Goal: Task Accomplishment & Management: Use online tool/utility

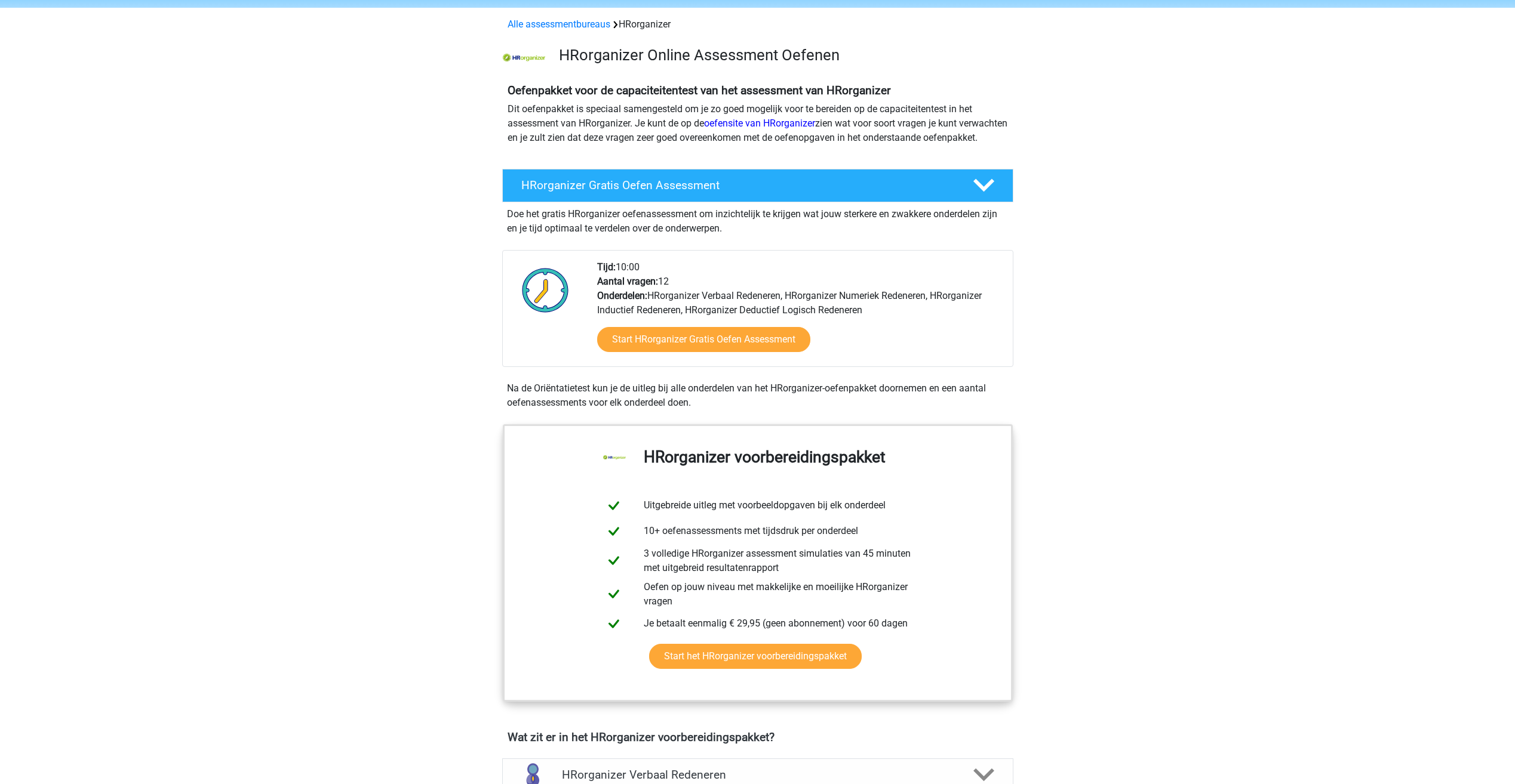
scroll to position [60, 0]
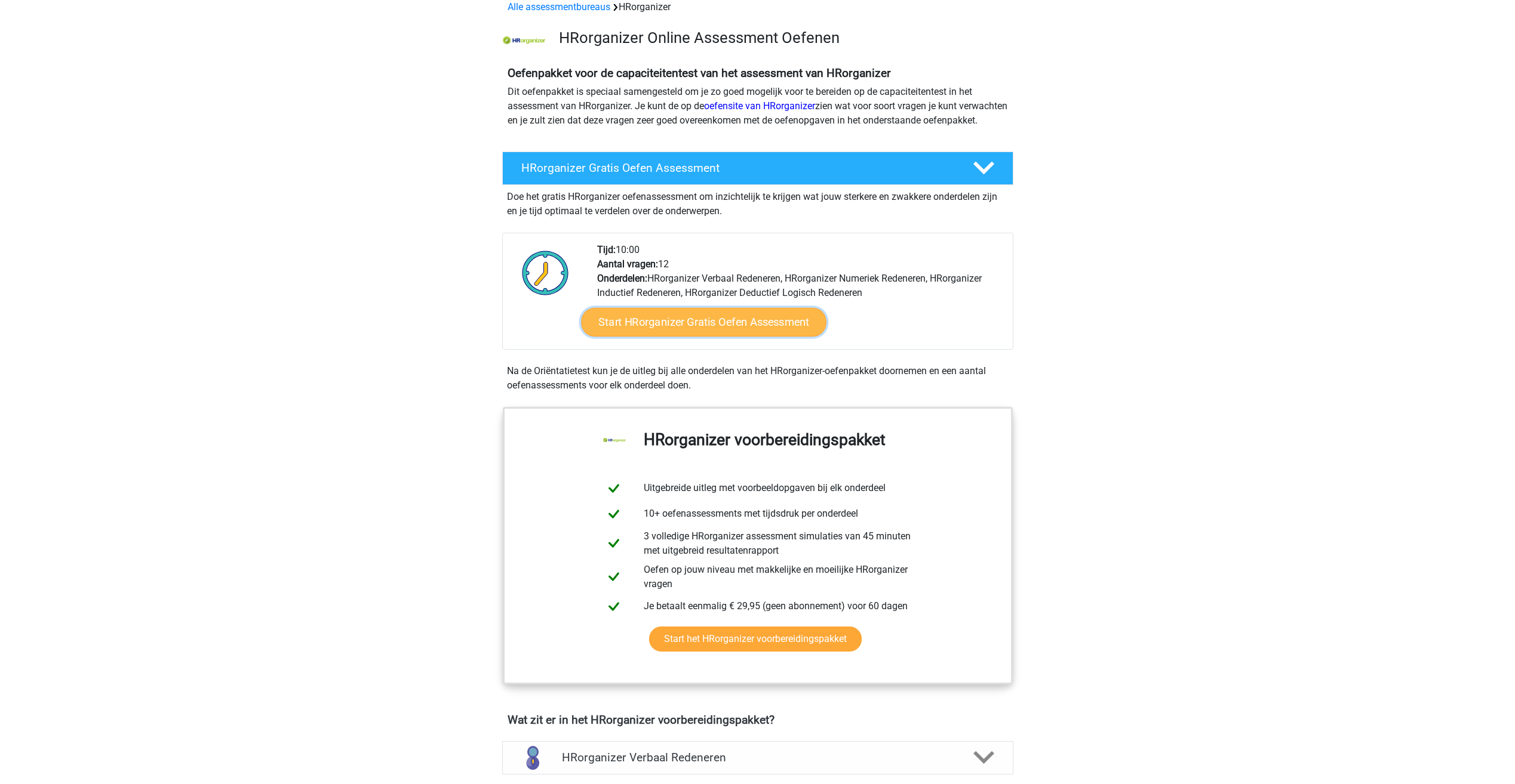
click at [743, 336] on link "Start HRorganizer Gratis Oefen Assessment" at bounding box center [703, 322] width 246 height 28
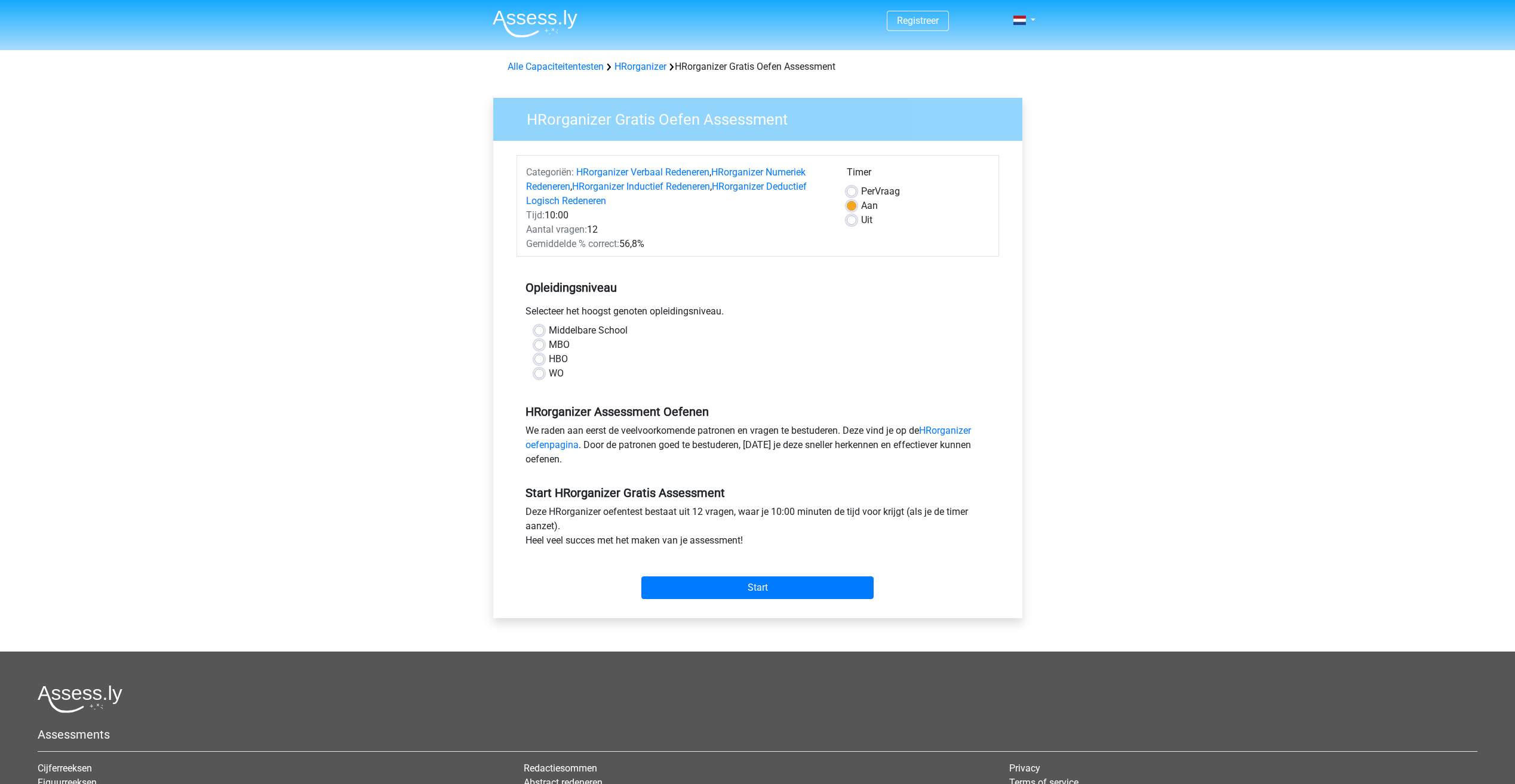
click at [549, 344] on label "MBO" at bounding box center [559, 345] width 21 height 15
click at [542, 344] on input "MBO" at bounding box center [539, 344] width 9 height 12
radio input "true"
click at [737, 588] on input "Start" at bounding box center [757, 587] width 232 height 22
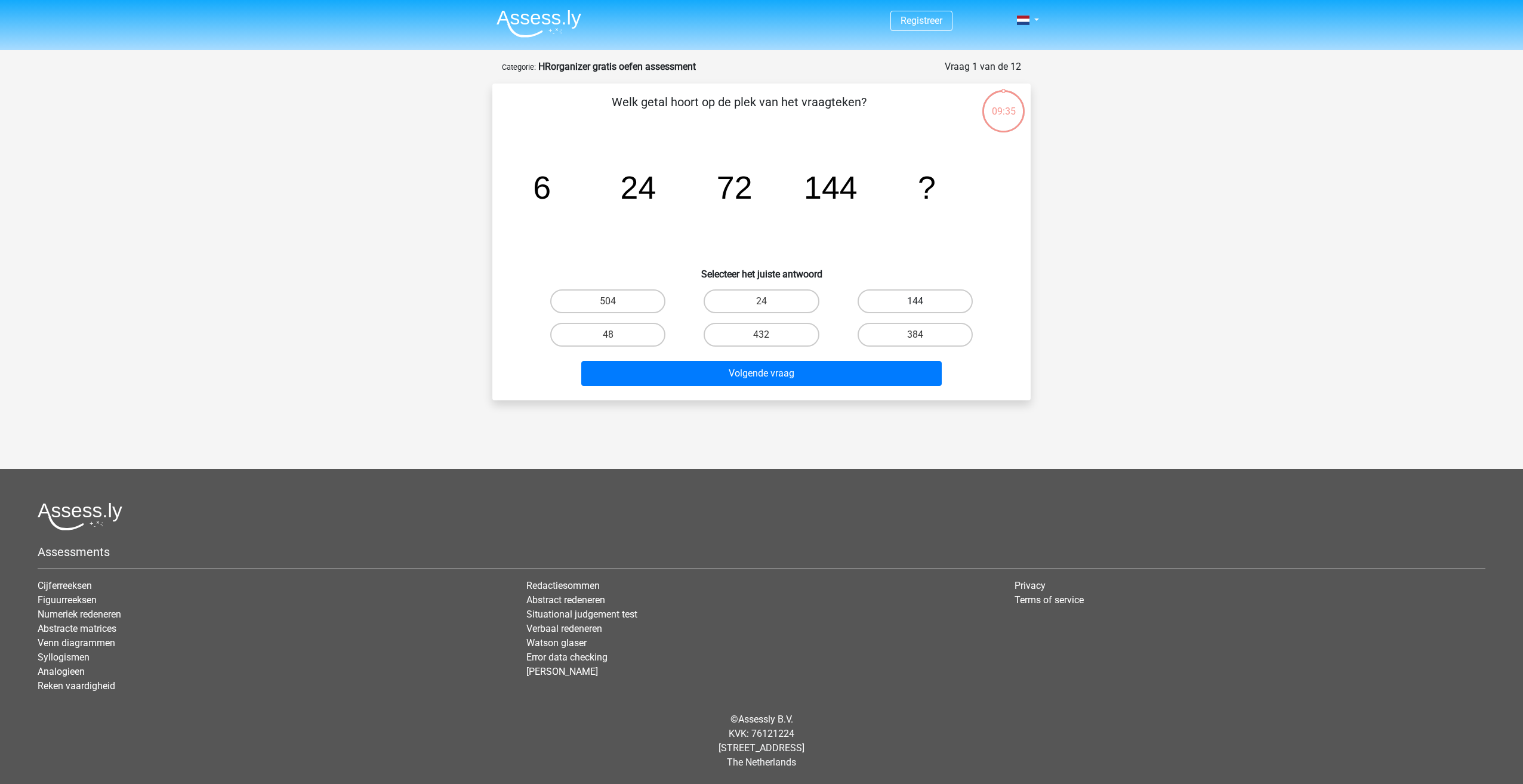
click at [931, 305] on label "144" at bounding box center [915, 301] width 116 height 24
click at [923, 305] on input "144" at bounding box center [919, 305] width 8 height 8
radio input "true"
click at [789, 369] on button "Volgende vraag" at bounding box center [762, 373] width 361 height 25
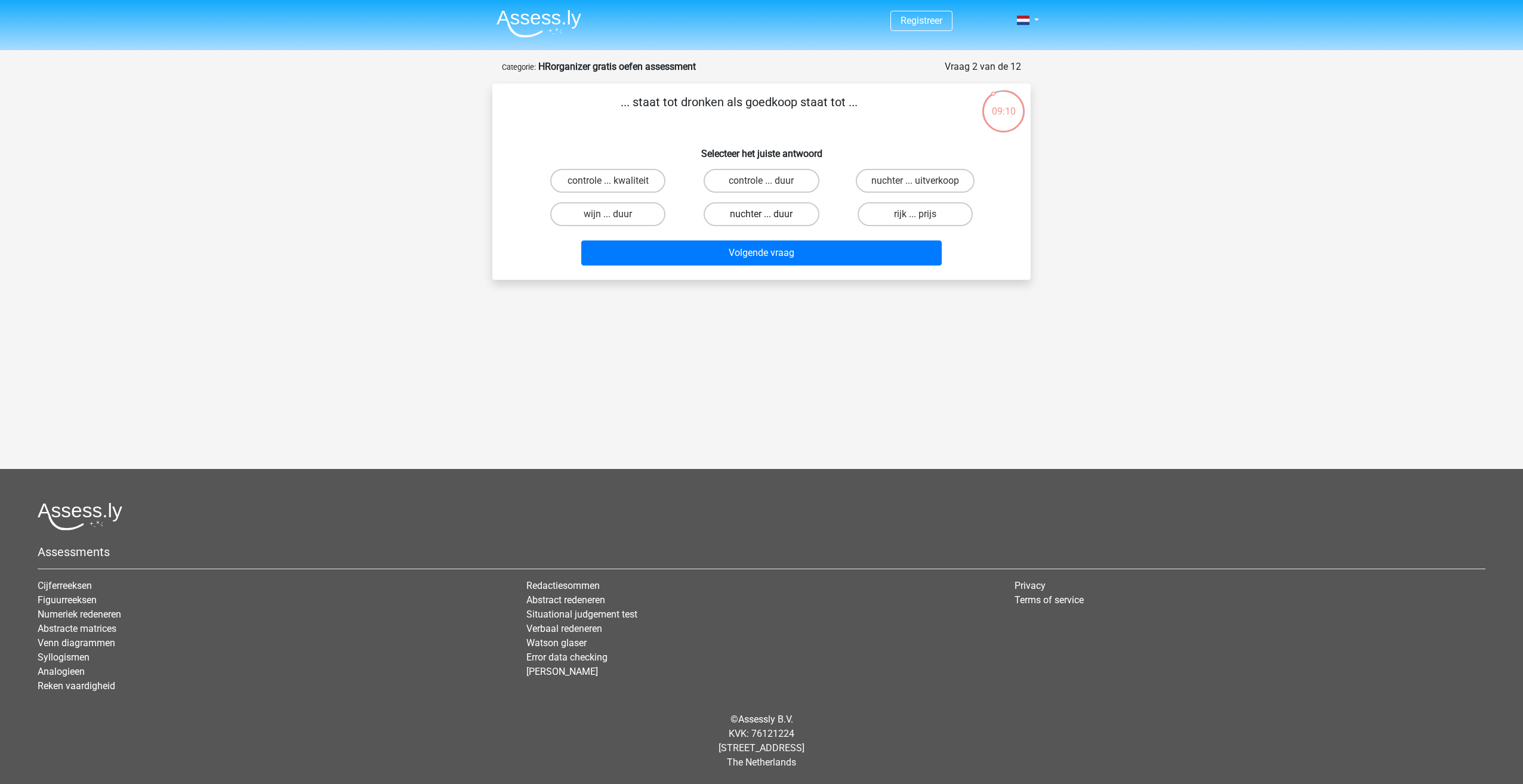
click at [777, 212] on label "nuchter ... duur" at bounding box center [761, 214] width 116 height 24
click at [770, 214] on input "nuchter ... duur" at bounding box center [764, 217] width 8 height 8
radio input "true"
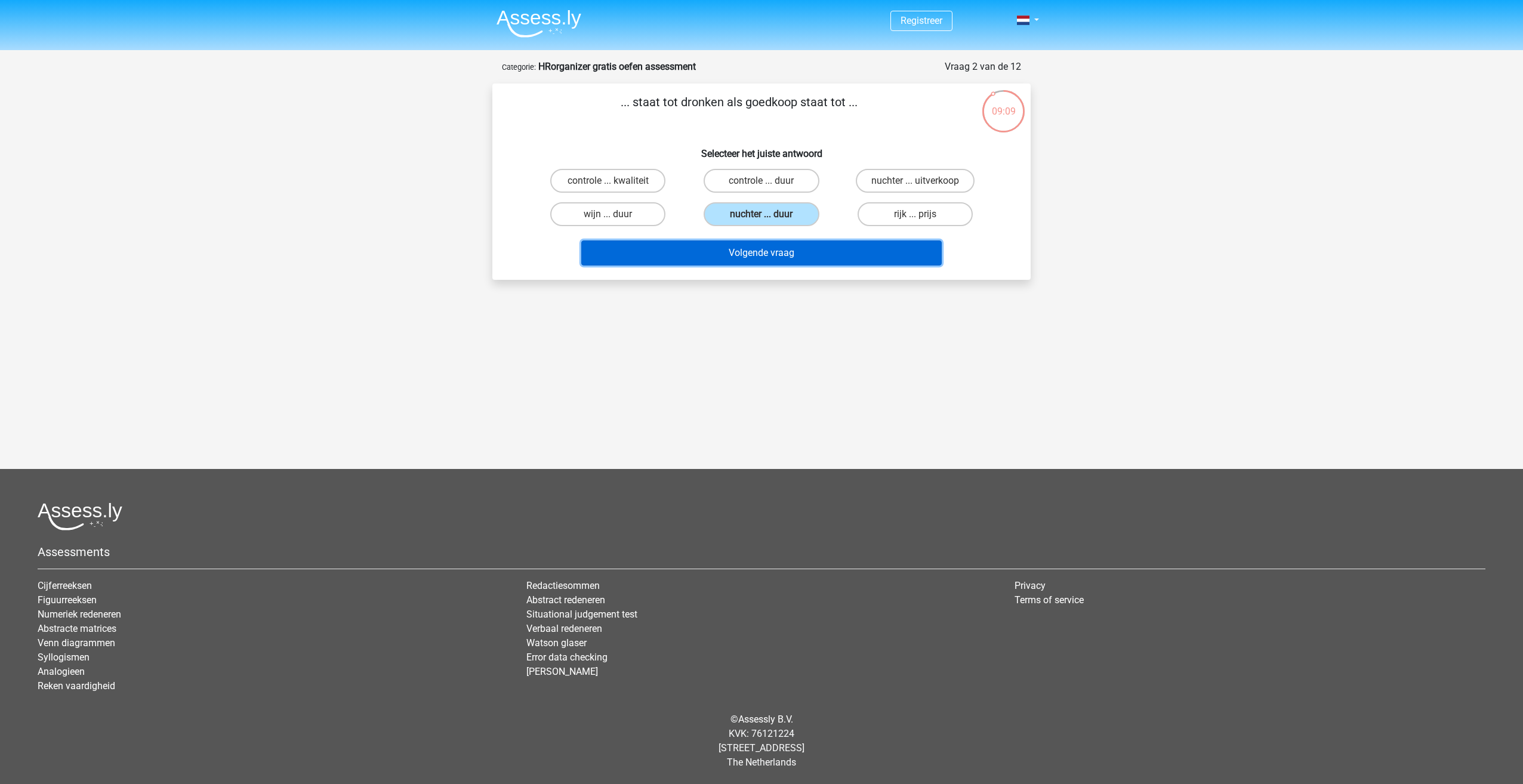
click at [773, 249] on button "Volgende vraag" at bounding box center [762, 252] width 361 height 25
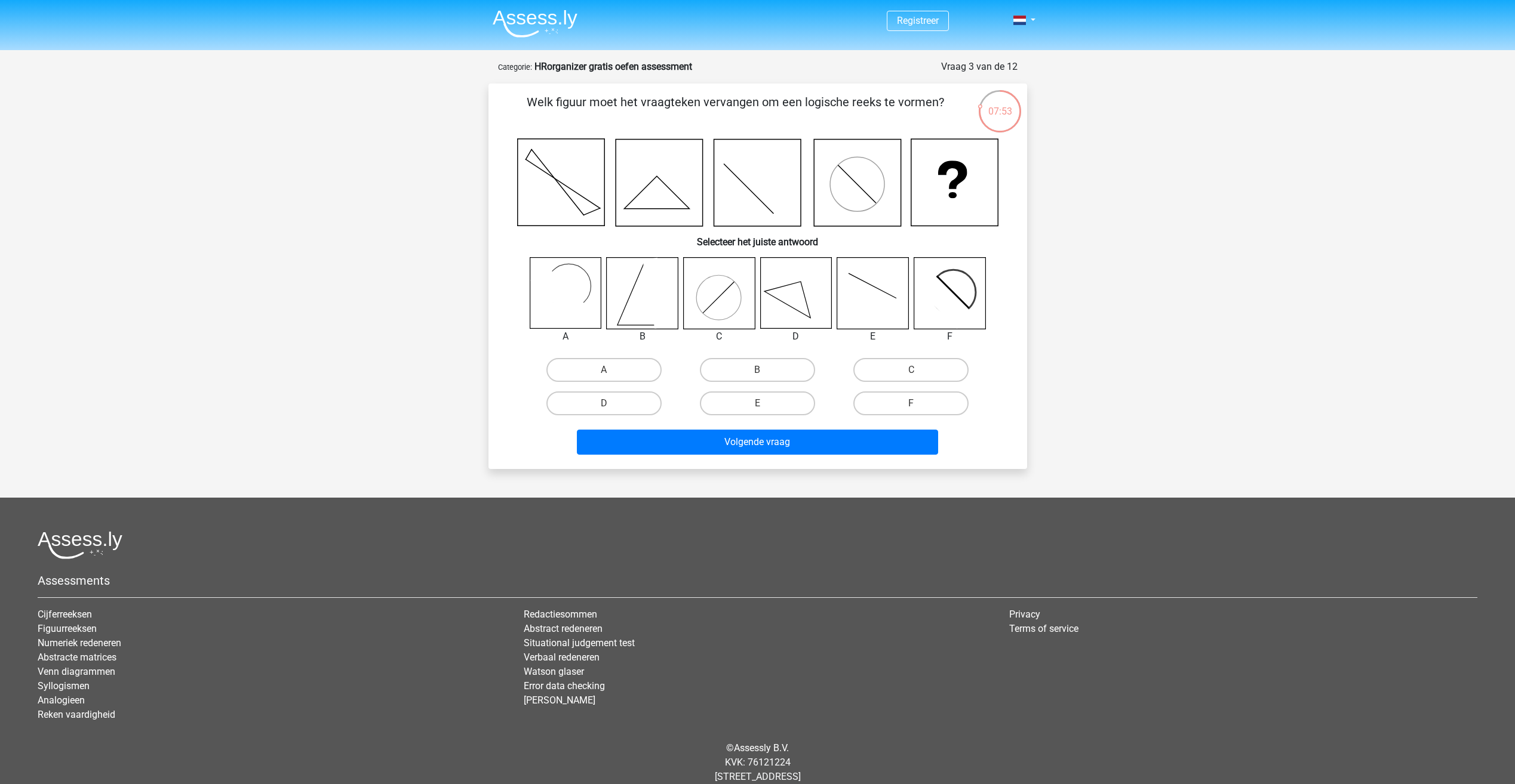
click at [862, 302] on icon at bounding box center [872, 293] width 71 height 71
click at [891, 290] on icon at bounding box center [872, 293] width 71 height 71
click at [750, 407] on label "E" at bounding box center [757, 403] width 116 height 24
click at [757, 407] on input "E" at bounding box center [760, 407] width 8 height 8
radio input "true"
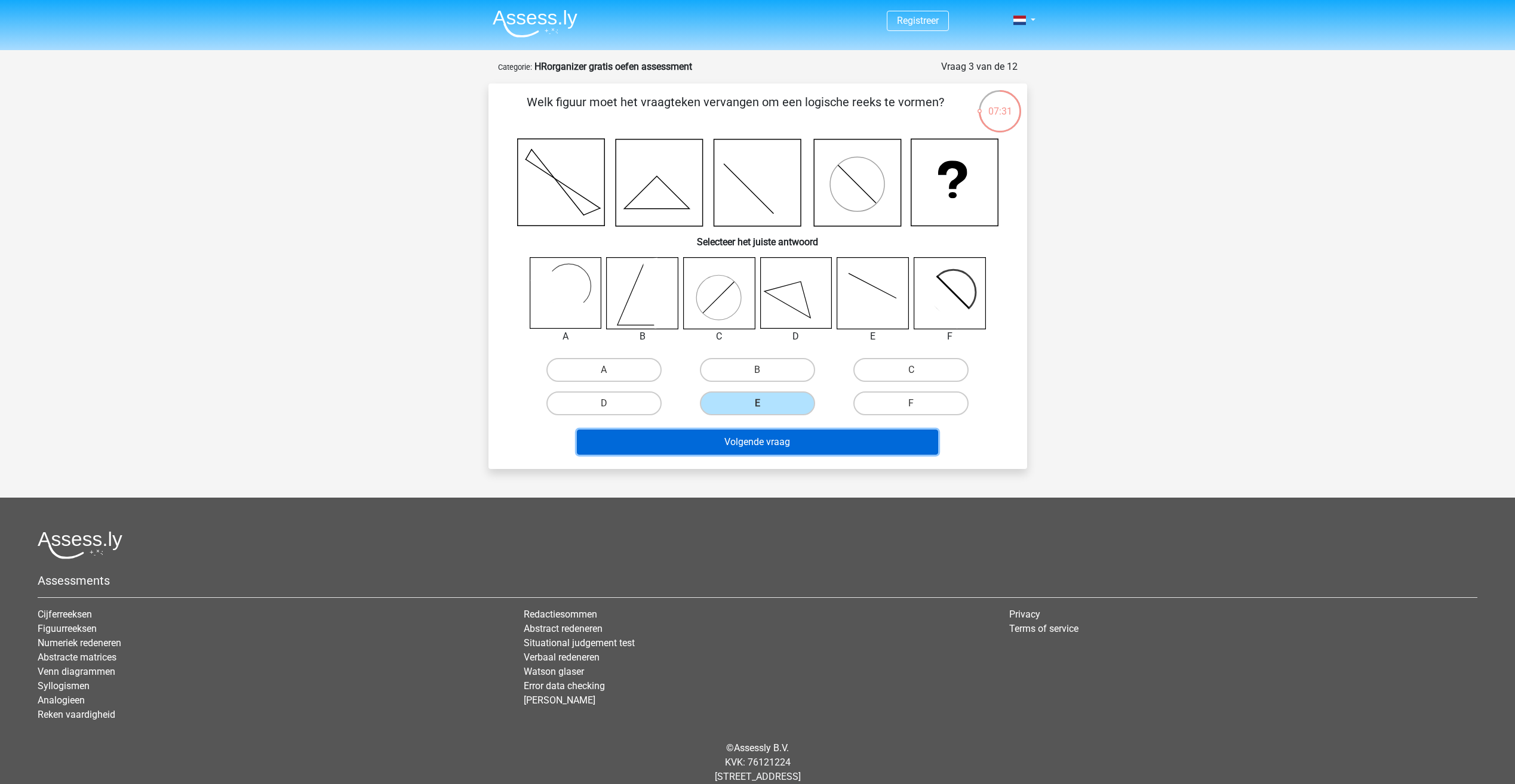
click at [775, 443] on button "Volgende vraag" at bounding box center [757, 442] width 361 height 25
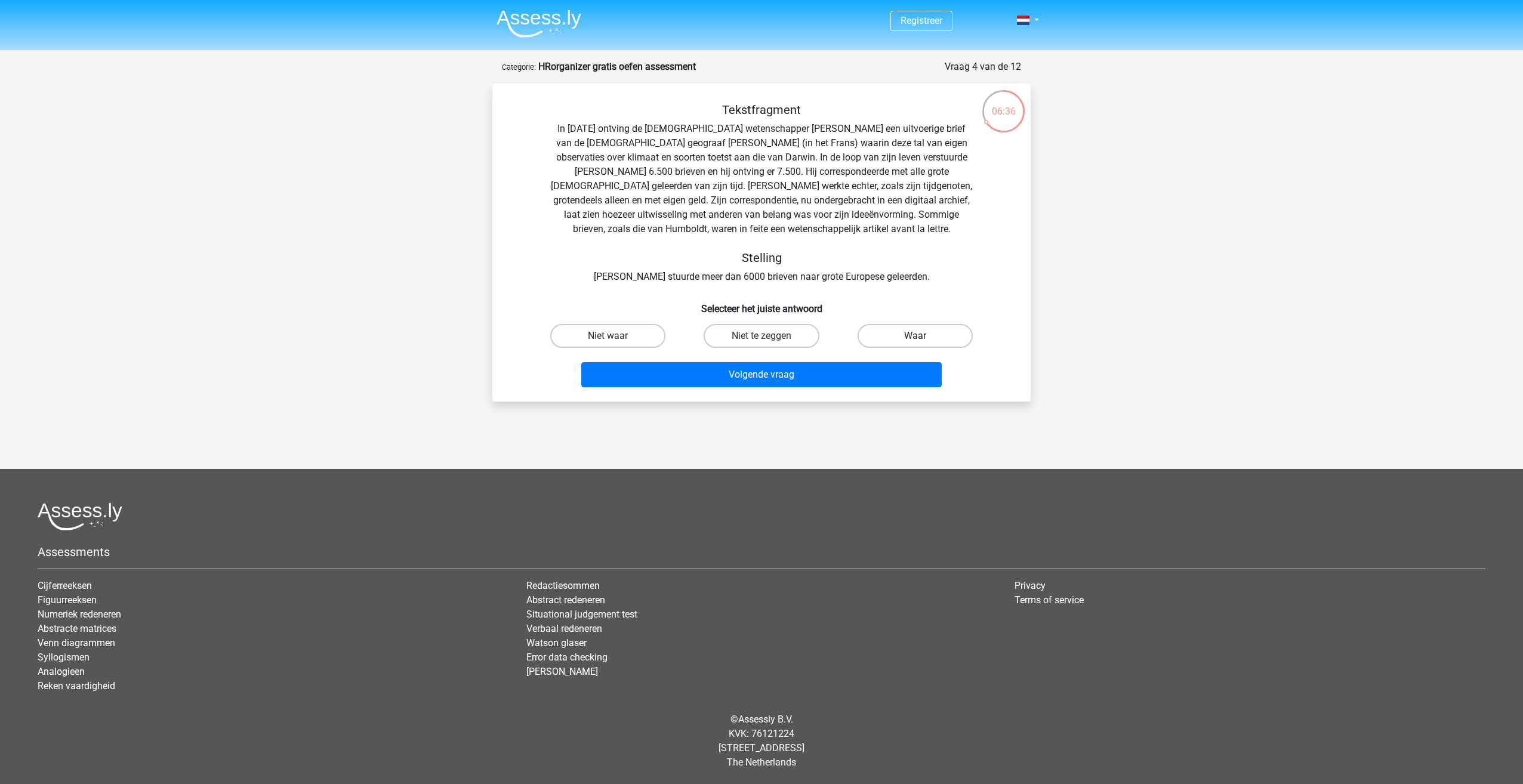
click at [945, 332] on label "Waar" at bounding box center [915, 336] width 116 height 24
click at [923, 336] on input "Waar" at bounding box center [919, 339] width 8 height 8
radio input "true"
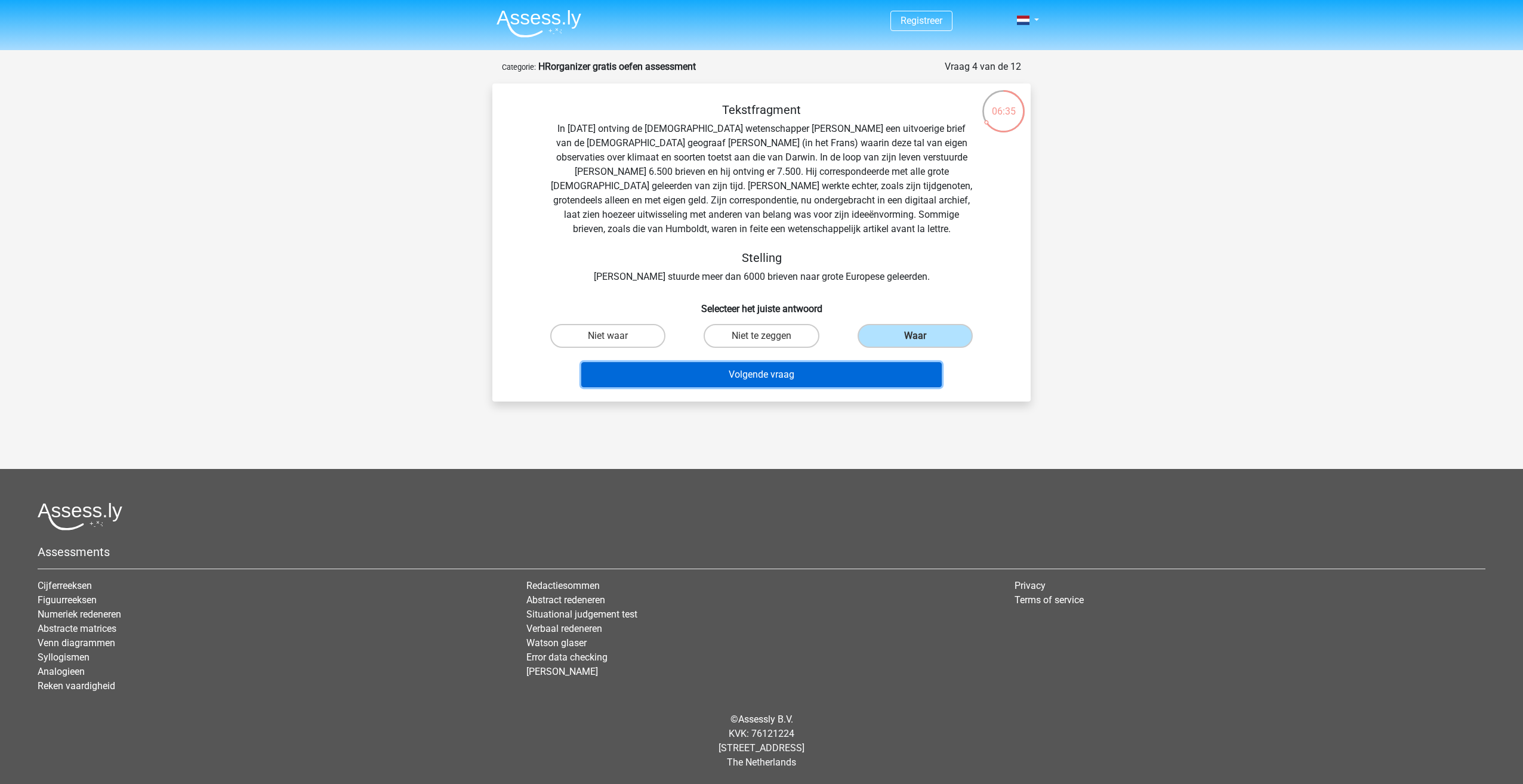
click at [767, 371] on button "Volgende vraag" at bounding box center [762, 374] width 361 height 25
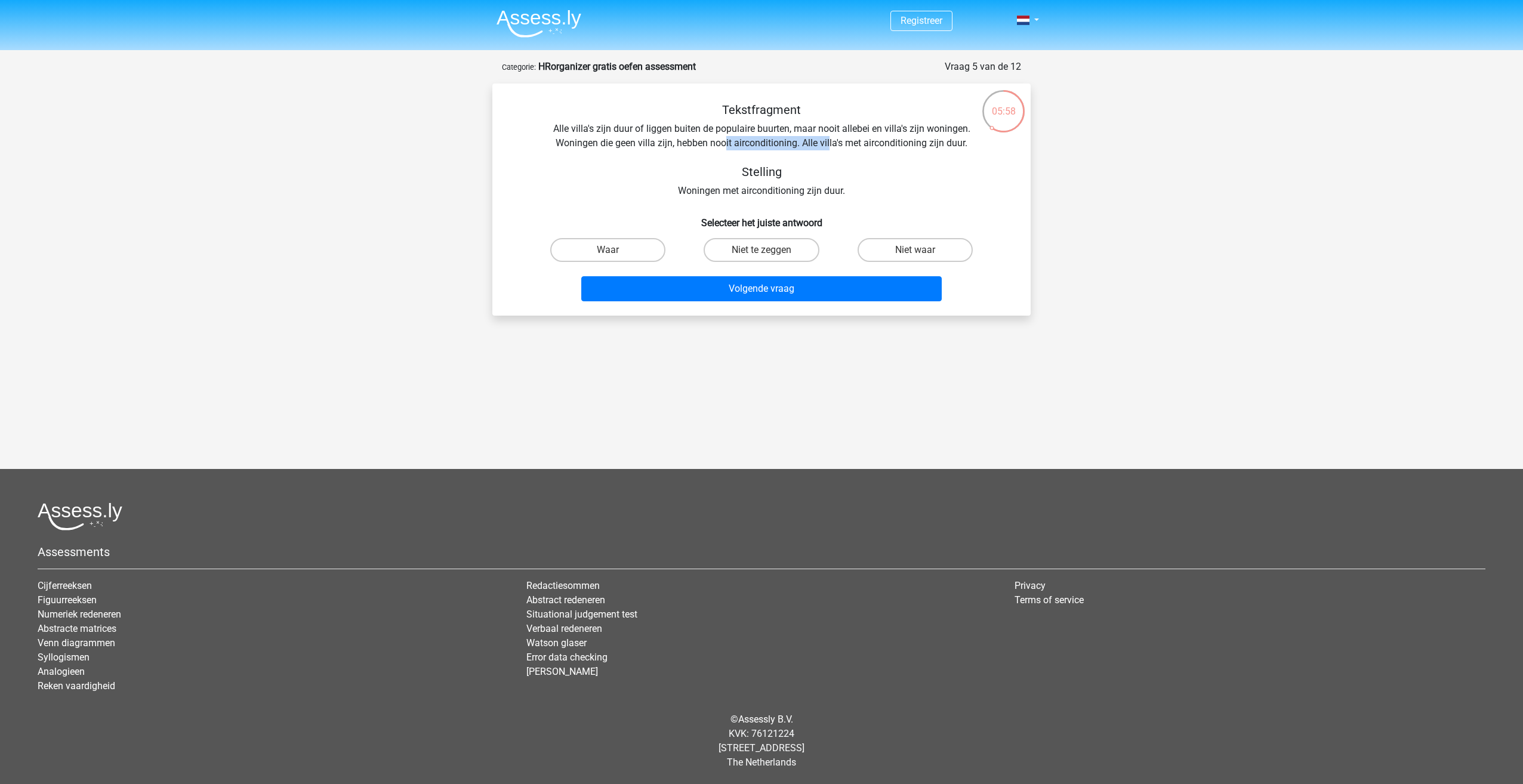
drag, startPoint x: 741, startPoint y: 143, endPoint x: 829, endPoint y: 140, distance: 88.1
click at [829, 140] on div "Tekstfragment Alle villa's zijn duur of liggen buiten de populaire buurten, maa…" at bounding box center [761, 151] width 500 height 96
drag, startPoint x: 829, startPoint y: 140, endPoint x: 850, endPoint y: 172, distance: 38.3
click at [850, 172] on h5 "Stelling" at bounding box center [761, 171] width 424 height 15
click at [646, 249] on label "Waar" at bounding box center [608, 250] width 116 height 24
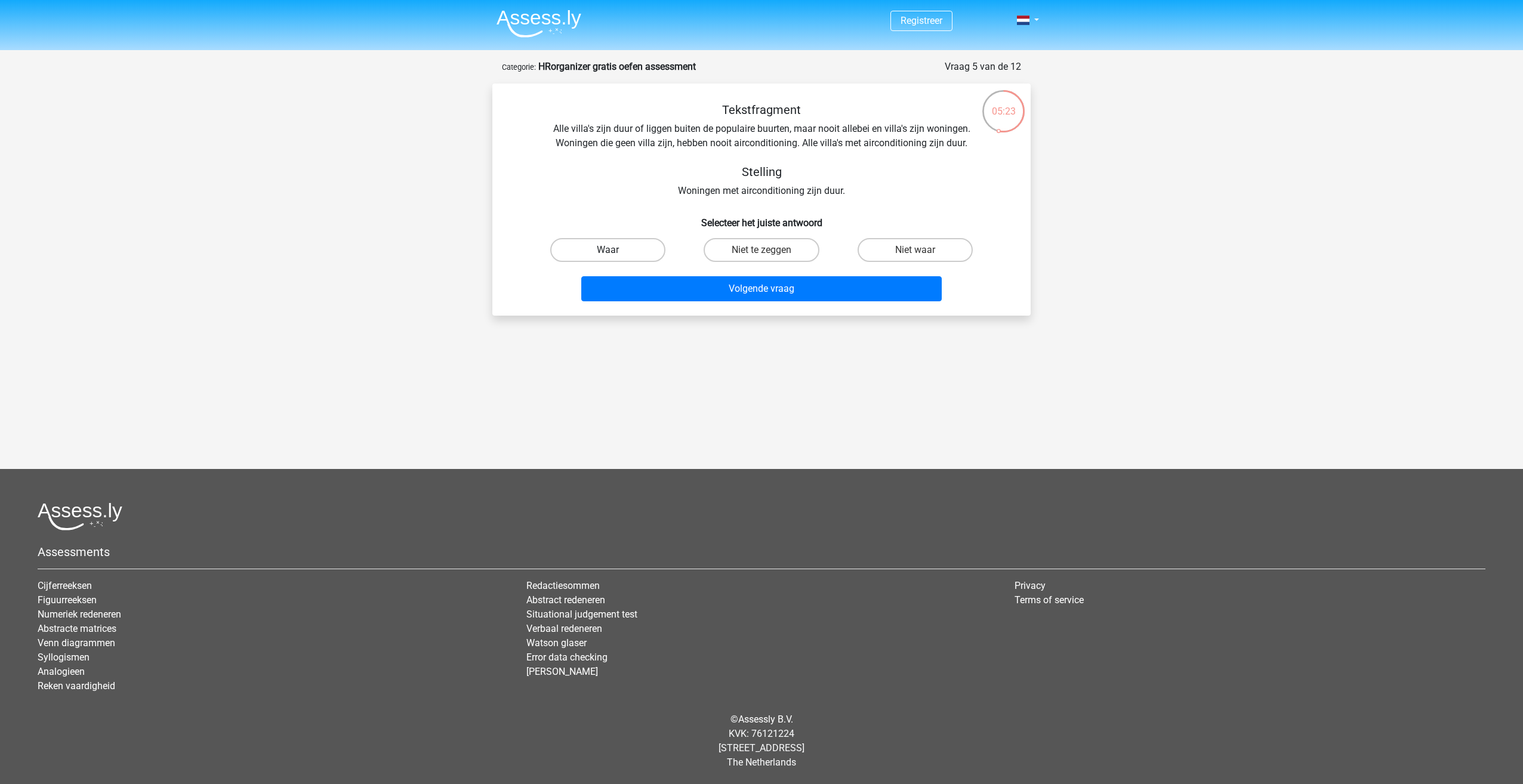
click at [616, 250] on input "Waar" at bounding box center [611, 253] width 8 height 8
radio input "true"
click at [769, 296] on button "Volgende vraag" at bounding box center [762, 288] width 361 height 25
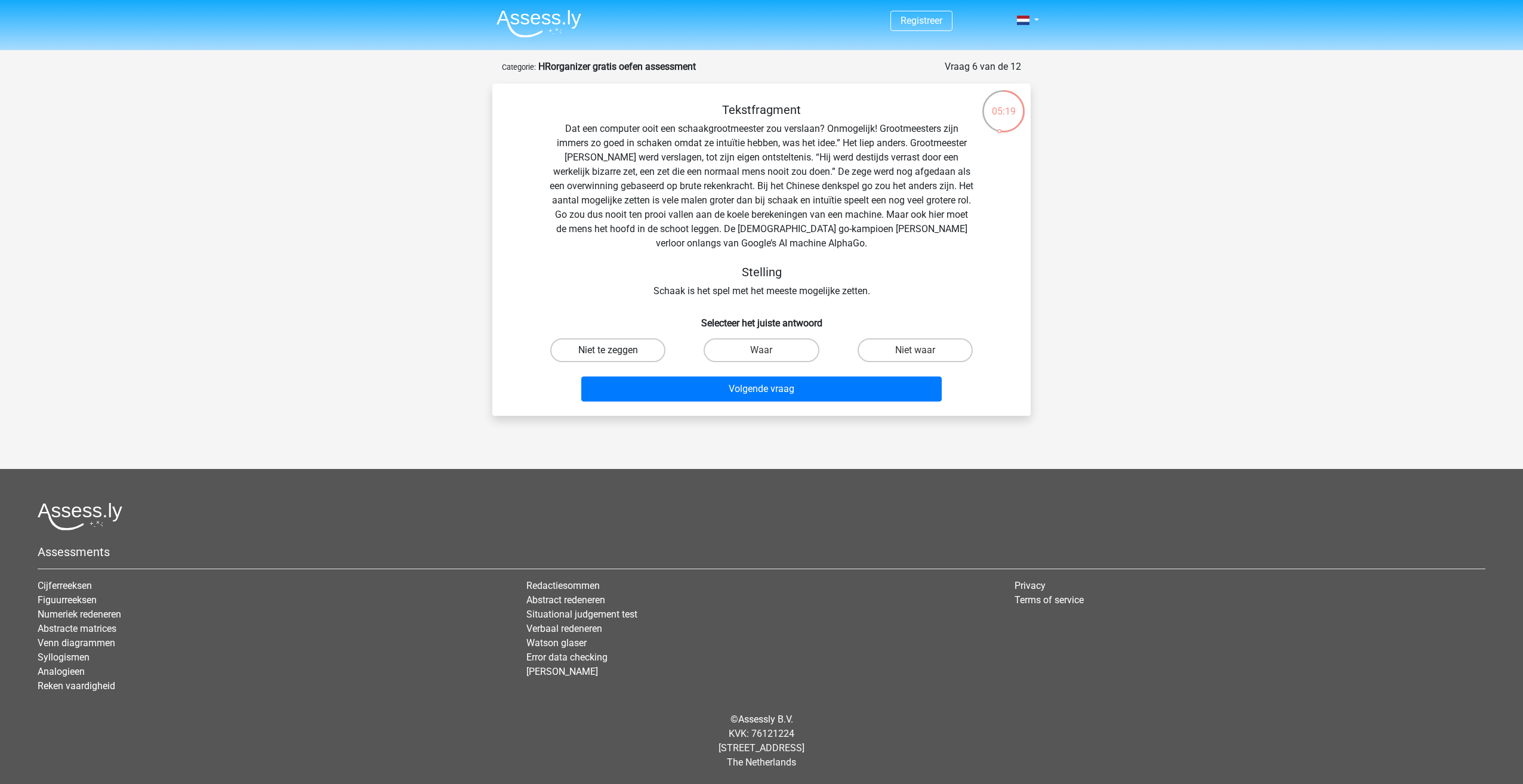
click at [606, 355] on label "Niet te zeggen" at bounding box center [608, 350] width 116 height 24
click at [608, 355] on input "Niet te zeggen" at bounding box center [611, 353] width 8 height 8
radio input "true"
click at [753, 398] on button "Volgende vraag" at bounding box center [762, 389] width 361 height 25
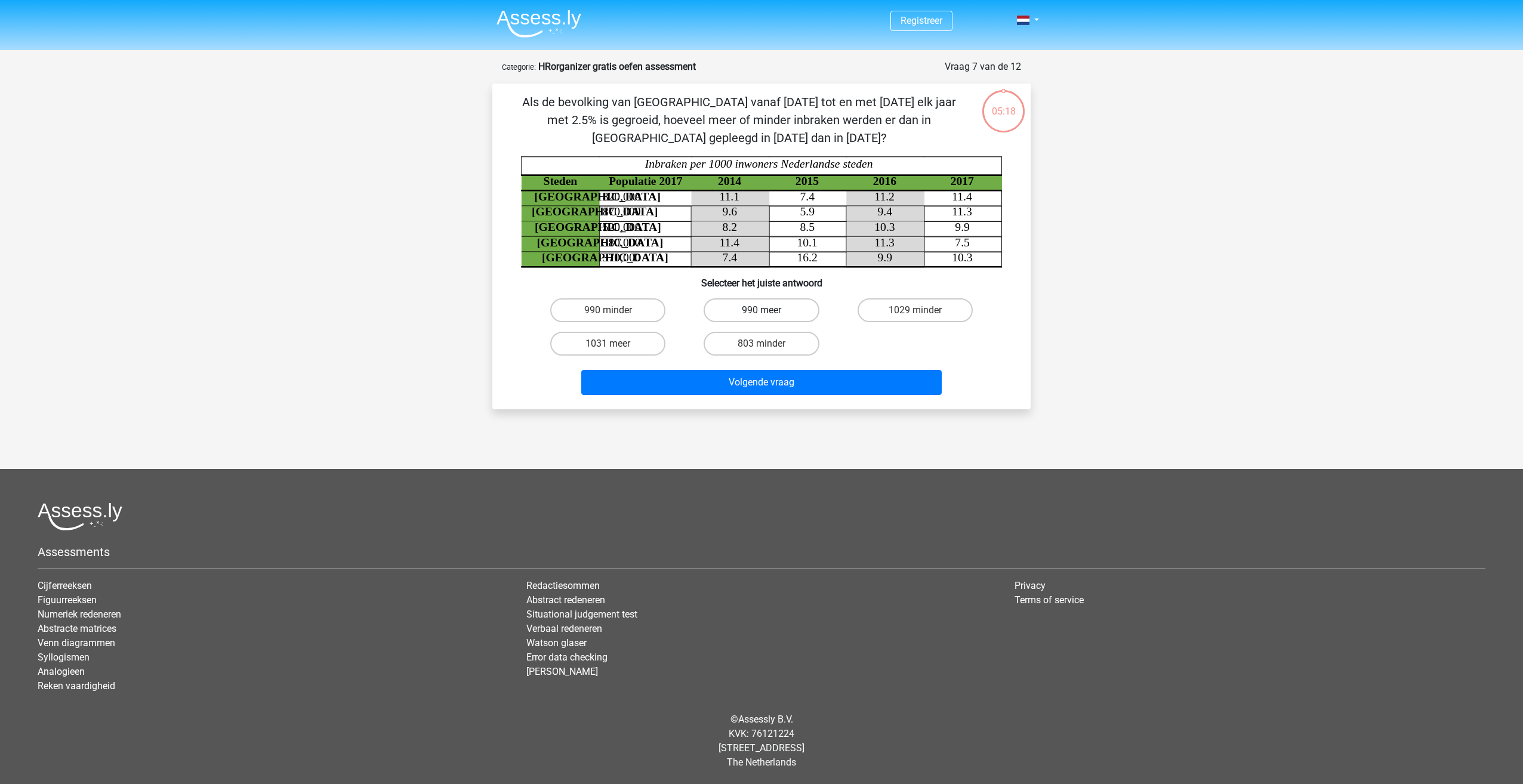
click at [761, 305] on label "990 meer" at bounding box center [761, 311] width 116 height 24
click at [761, 310] on input "990 meer" at bounding box center [764, 313] width 8 height 8
radio input "true"
click at [772, 365] on div "Volgende vraag" at bounding box center [761, 380] width 500 height 39
click at [770, 379] on button "Volgende vraag" at bounding box center [762, 382] width 361 height 25
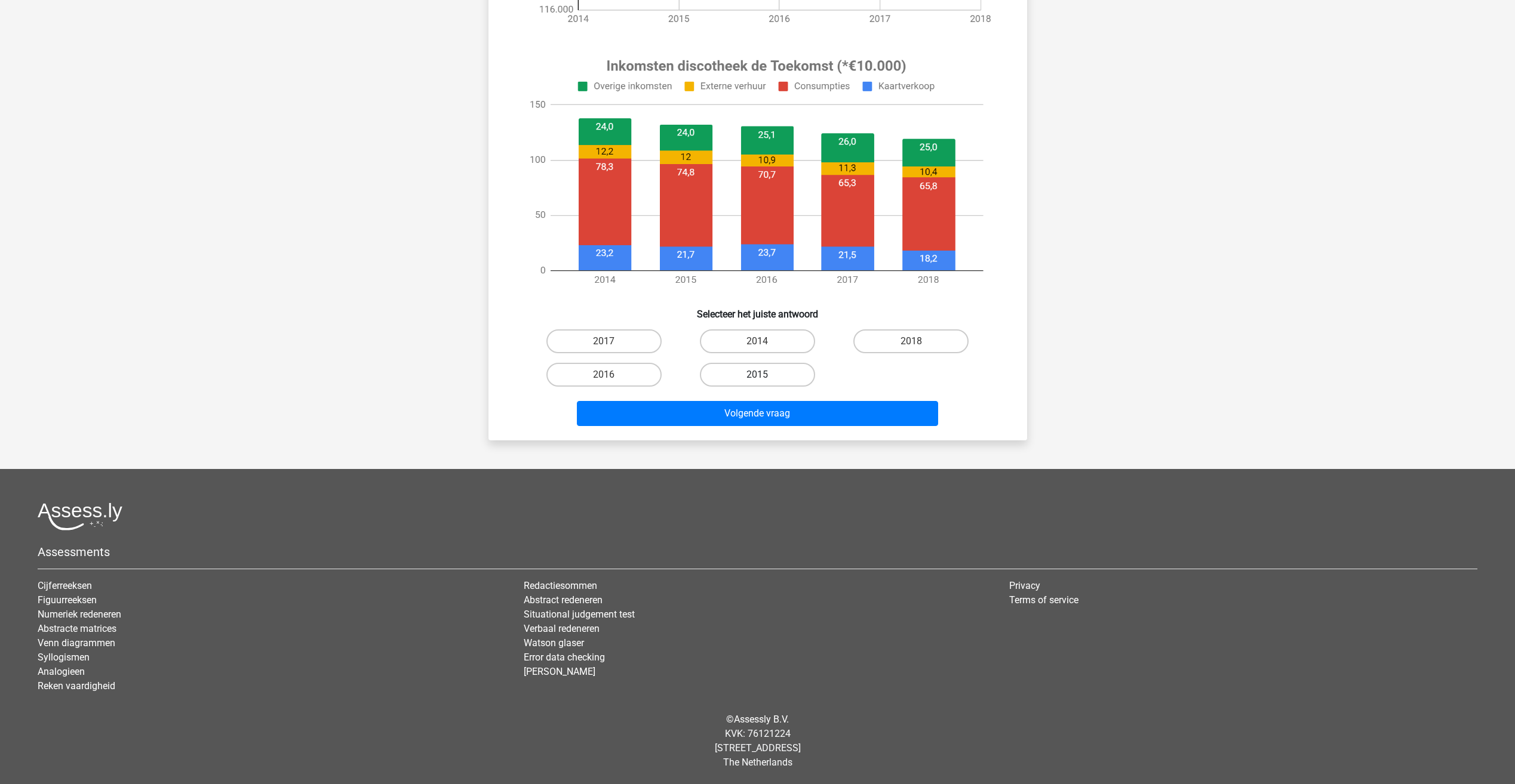
click at [772, 374] on label "2015" at bounding box center [757, 375] width 116 height 24
click at [765, 375] on input "2015" at bounding box center [760, 378] width 8 height 8
radio input "true"
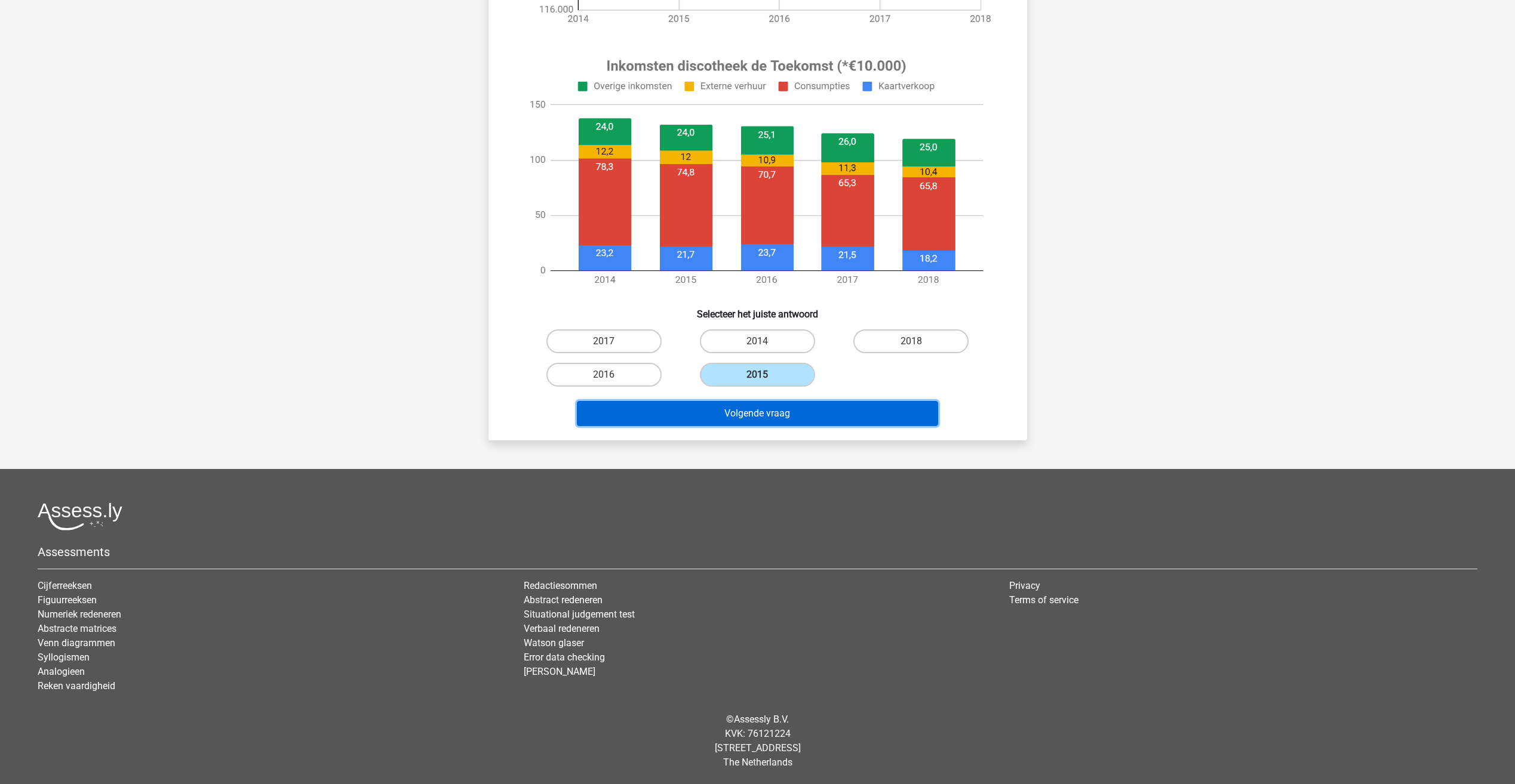
click at [778, 409] on button "Volgende vraag" at bounding box center [757, 413] width 361 height 25
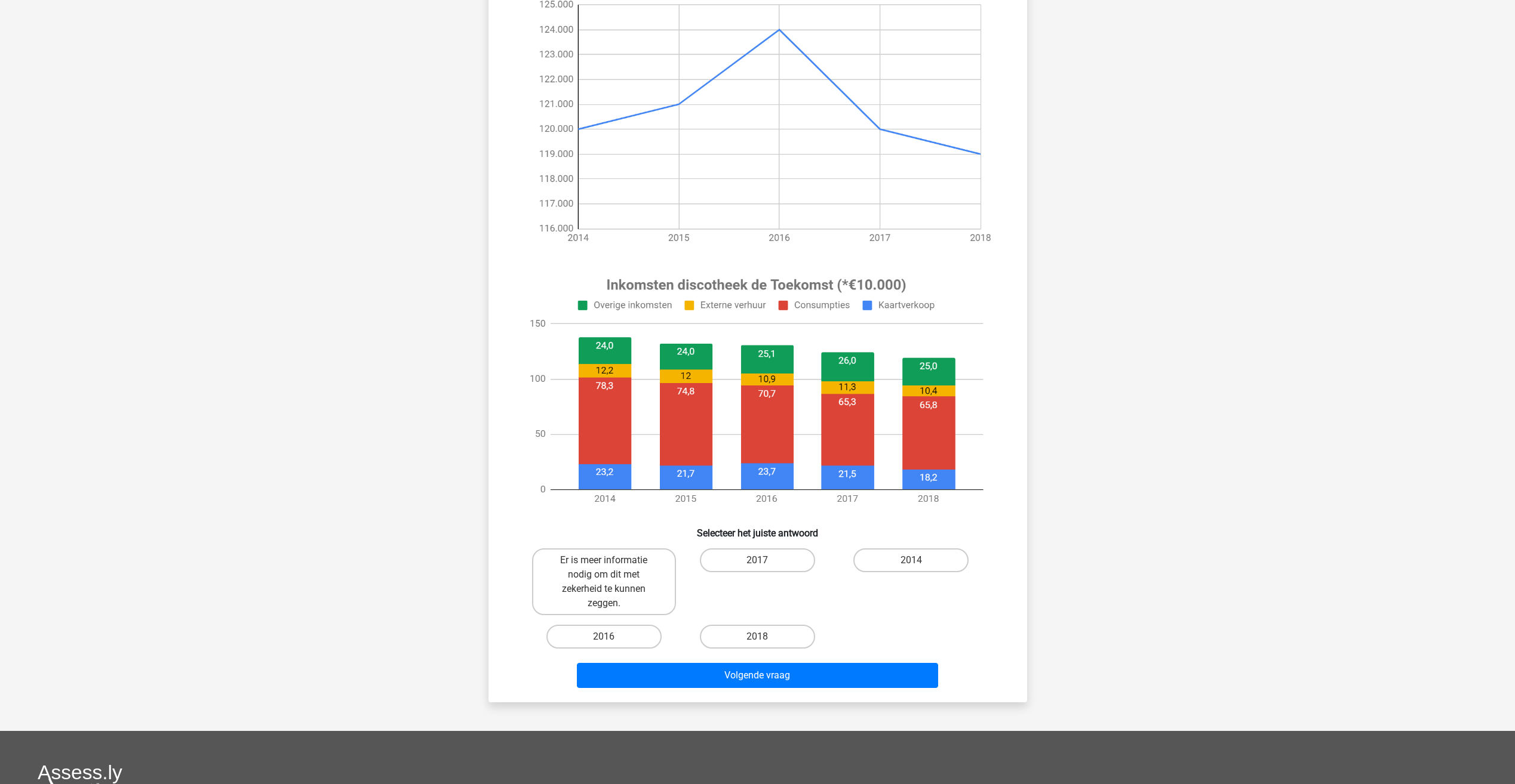
drag, startPoint x: 764, startPoint y: 630, endPoint x: 761, endPoint y: 655, distance: 25.2
click at [765, 630] on label "2018" at bounding box center [757, 637] width 116 height 24
click at [765, 637] on input "2018" at bounding box center [760, 640] width 8 height 8
radio input "true"
click at [758, 668] on button "Volgende vraag" at bounding box center [757, 674] width 361 height 25
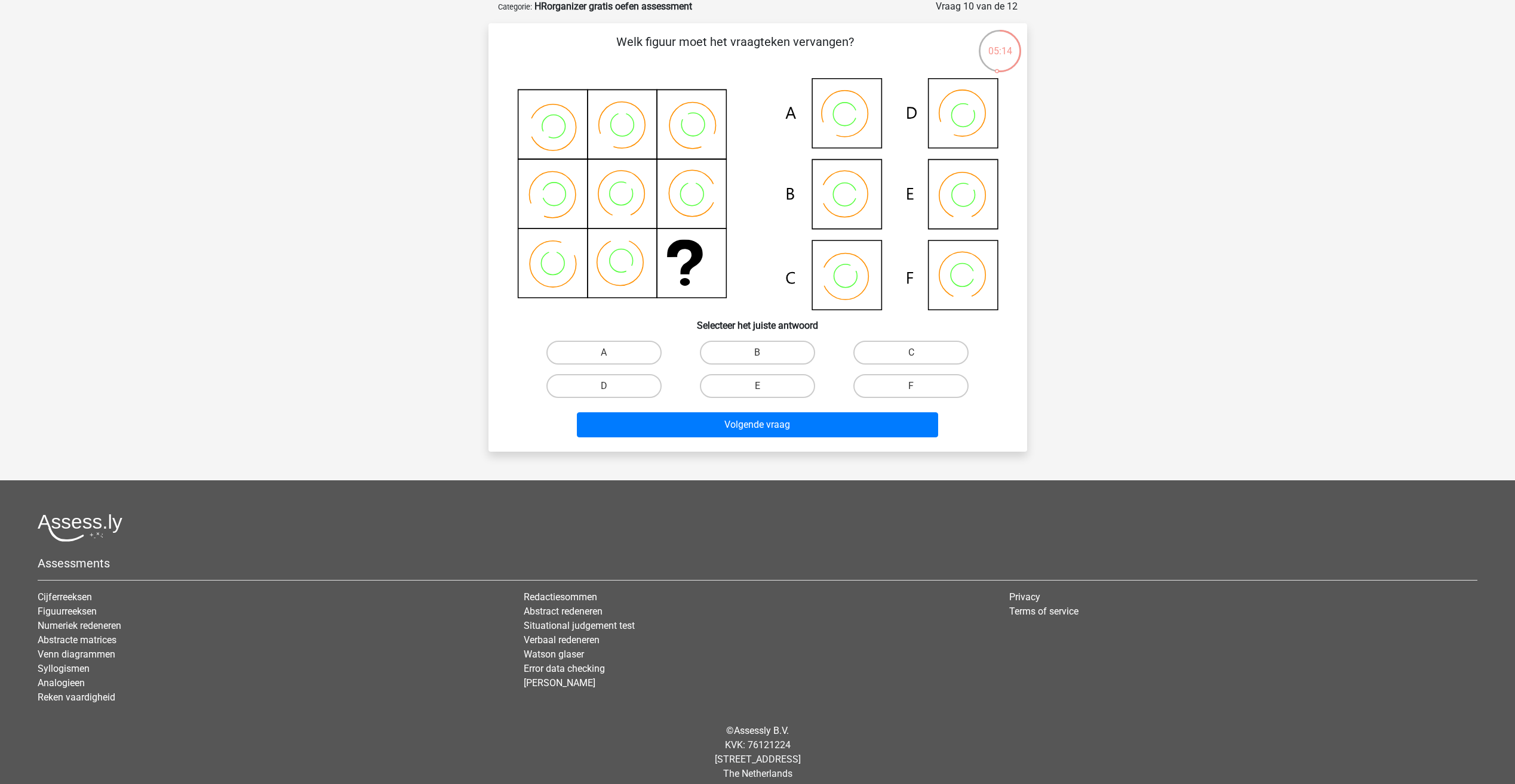
scroll to position [60, 0]
click at [761, 389] on input "E" at bounding box center [760, 390] width 8 height 8
radio input "true"
click at [762, 411] on div "Volgende vraag" at bounding box center [758, 423] width 500 height 39
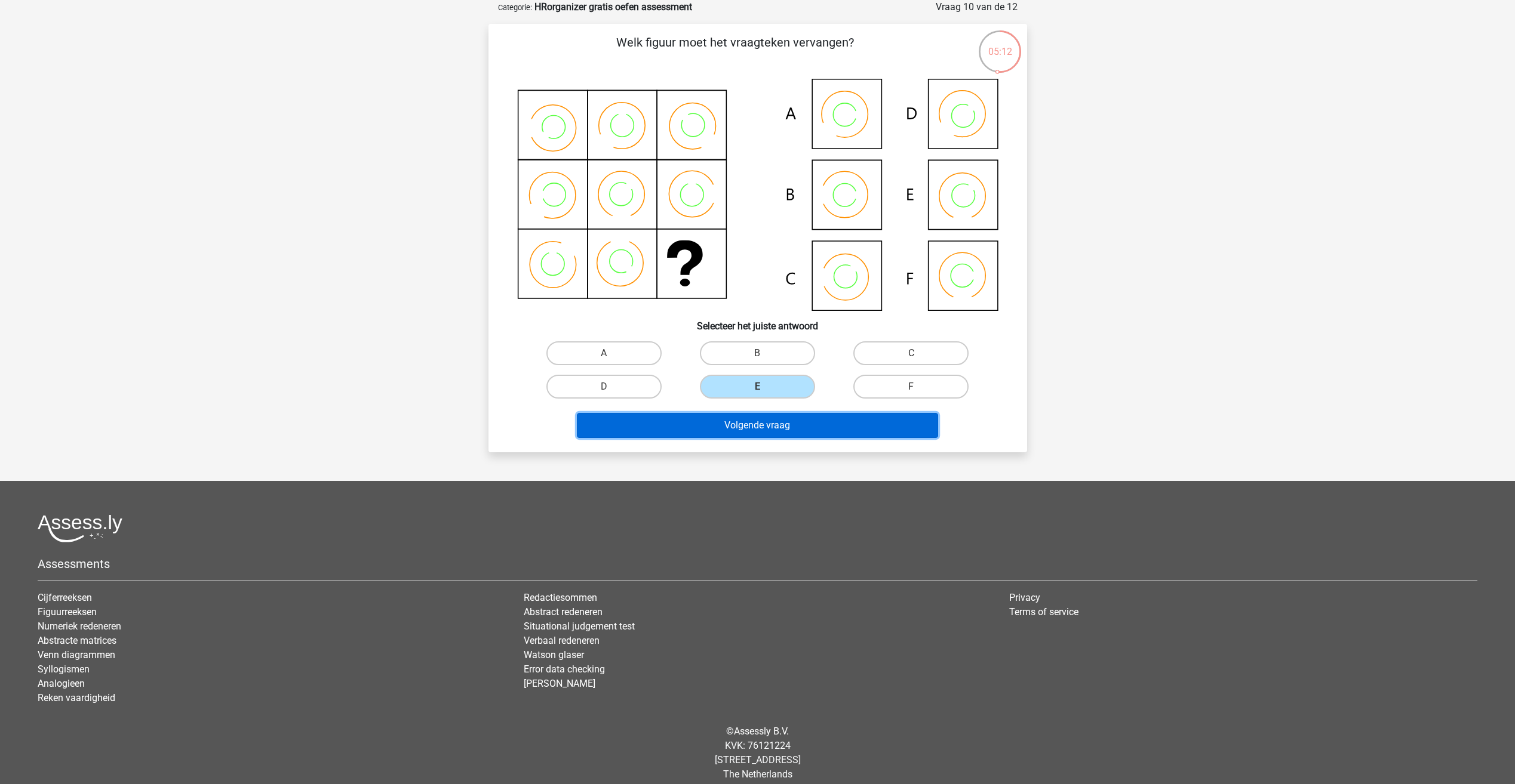
click at [761, 425] on button "Volgende vraag" at bounding box center [757, 425] width 361 height 25
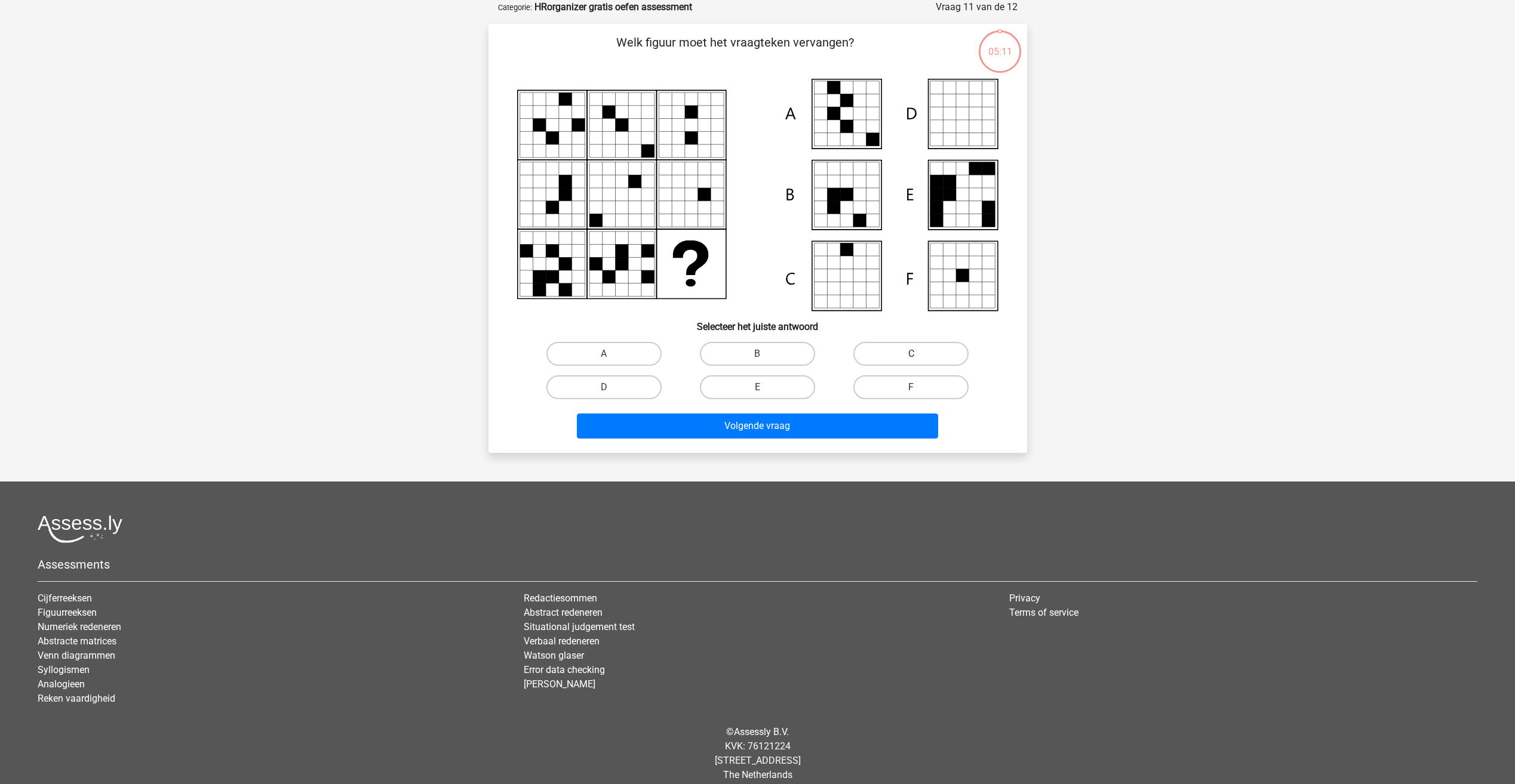
click at [912, 348] on label "C" at bounding box center [910, 353] width 116 height 24
click at [912, 353] on input "C" at bounding box center [915, 357] width 8 height 8
radio input "true"
click at [861, 426] on button "Volgende vraag" at bounding box center [757, 425] width 361 height 25
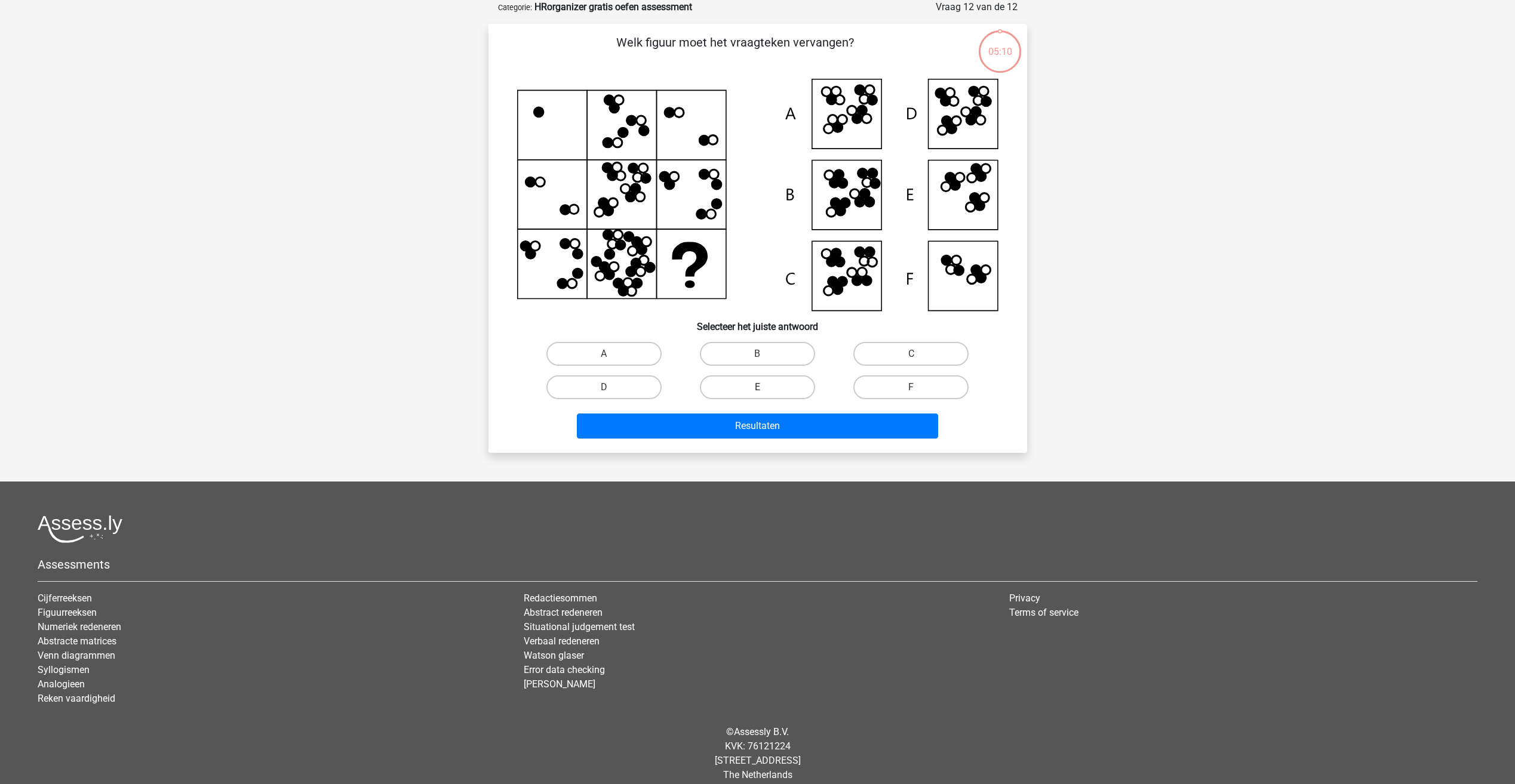
click at [772, 382] on label "E" at bounding box center [757, 387] width 116 height 24
click at [765, 387] on input "E" at bounding box center [760, 390] width 8 height 8
radio input "true"
drag, startPoint x: 776, startPoint y: 423, endPoint x: 778, endPoint y: 431, distance: 8.2
click at [776, 425] on button "Resultaten" at bounding box center [757, 425] width 361 height 25
